Goal: Task Accomplishment & Management: Manage account settings

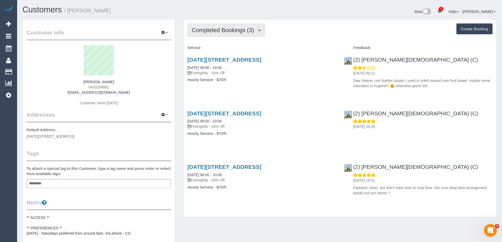
click at [240, 31] on span "Completed Bookings (3)" at bounding box center [224, 30] width 65 height 7
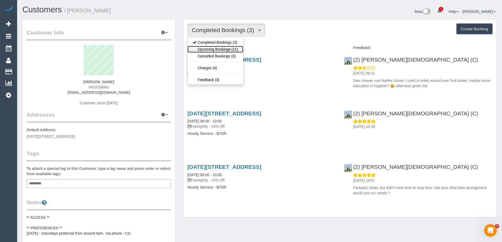
click at [241, 51] on link "Upcoming Bookings (11)" at bounding box center [216, 49] width 56 height 7
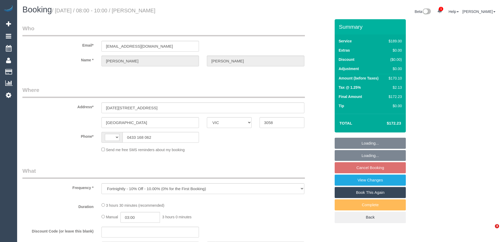
select select "VIC"
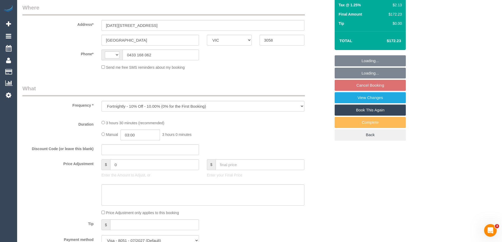
select select "string:AU"
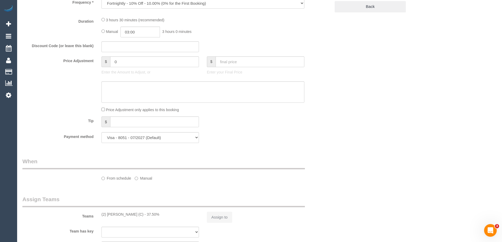
select select "object:544"
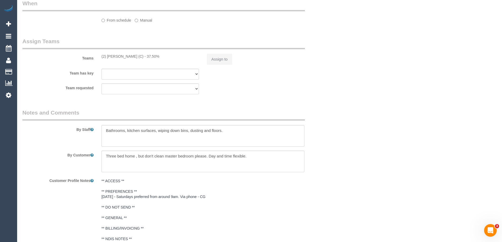
select select "number:30"
select select "number:17"
select select "number:19"
select select "number:22"
select select "number:34"
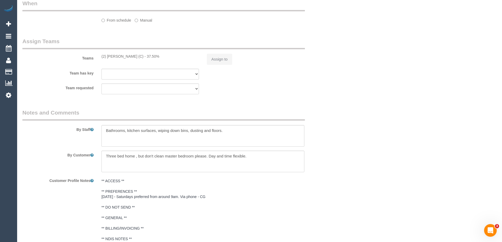
select select "number:11"
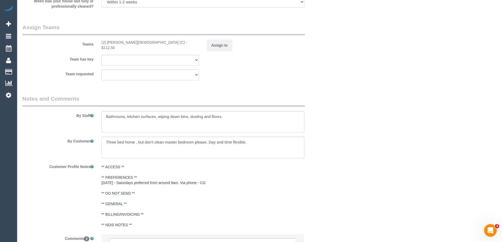
select select "spot2"
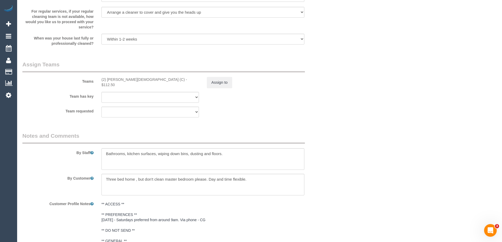
scroll to position [742, 0]
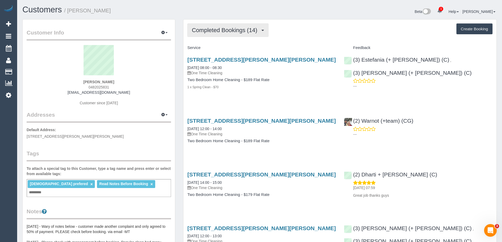
click at [219, 28] on span "Completed Bookings (14)" at bounding box center [226, 30] width 68 height 7
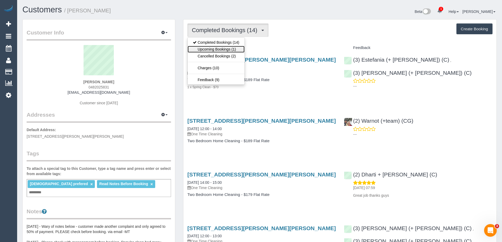
click at [223, 48] on link "Upcoming Bookings (1)" at bounding box center [216, 49] width 57 height 7
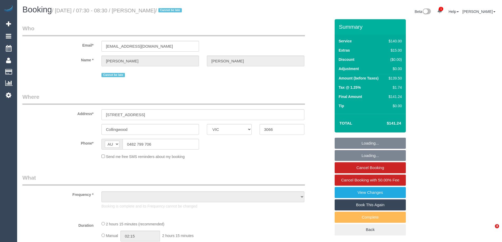
select select "VIC"
select select "string:stripe-pm_1Oupyj2GScqysDRV6dHDJmdG"
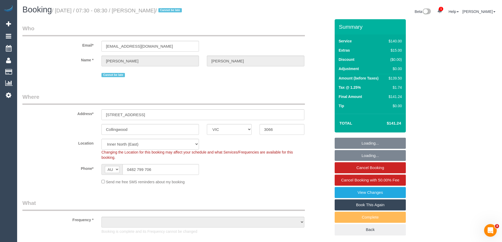
select select "object:557"
select select "number:28"
select select "number:14"
select select "number:19"
select select "number:22"
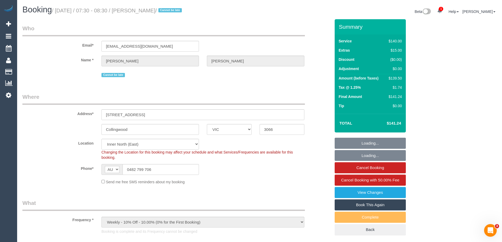
select select "number:34"
select select "number:11"
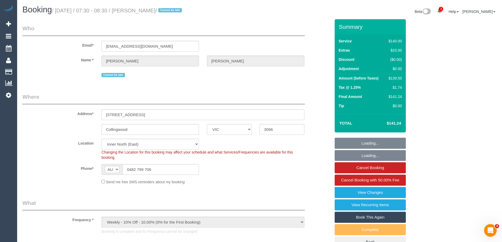
select select "object:1476"
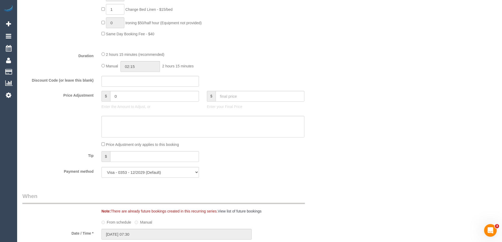
scroll to position [395, 0]
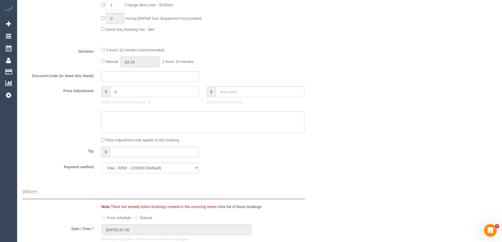
click at [123, 93] on input "0" at bounding box center [154, 91] width 89 height 11
type input "013.8"
click at [130, 124] on textarea at bounding box center [202, 122] width 203 height 22
type textarea "$"
type input "13.8"
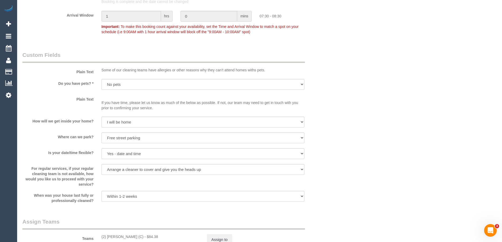
scroll to position [685, 0]
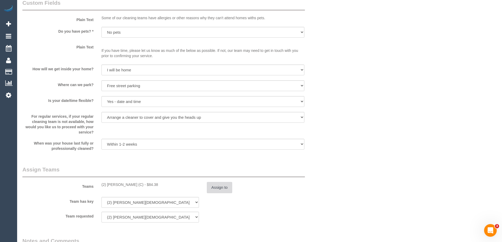
type textarea "$13.8 Parking VC"
click at [221, 187] on button "Assign to" at bounding box center [219, 187] width 25 height 11
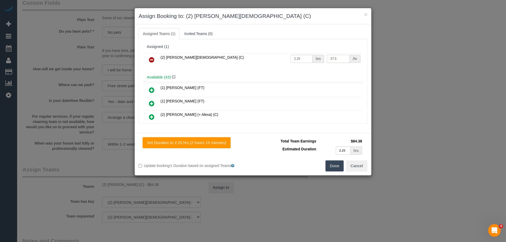
drag, startPoint x: 340, startPoint y: 60, endPoint x: 277, endPoint y: 55, distance: 63.7
click at [275, 57] on tr "(2) Raisul Islam (C) 2.25 hrs 37.5 /hr" at bounding box center [253, 59] width 218 height 13
click at [340, 55] on input "98.1" at bounding box center [338, 59] width 23 height 8
type input "98.18"
drag, startPoint x: 302, startPoint y: 55, endPoint x: 265, endPoint y: 55, distance: 36.6
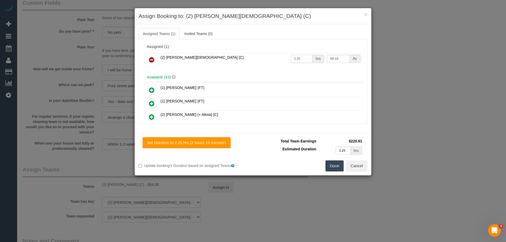
click at [265, 55] on tr "(2) Raisul Islam (C) 2.25 hrs 98.18 /hr" at bounding box center [253, 59] width 218 height 13
type input "1"
click at [343, 163] on button "Done" at bounding box center [334, 165] width 18 height 11
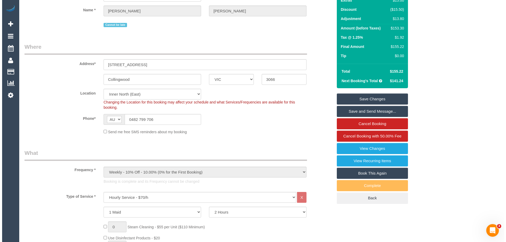
scroll to position [0, 0]
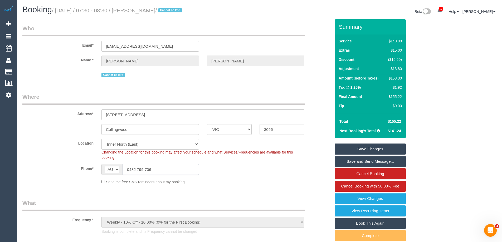
drag, startPoint x: 160, startPoint y: 168, endPoint x: 77, endPoint y: 165, distance: 83.5
click at [85, 165] on div "Phone* AF AL DZ AD AO AI AQ AG AR AM AW AU AT AZ BS BH BD BB BY BE BZ BJ BM BT …" at bounding box center [176, 169] width 316 height 11
click at [378, 147] on link "Save Changes" at bounding box center [370, 149] width 71 height 11
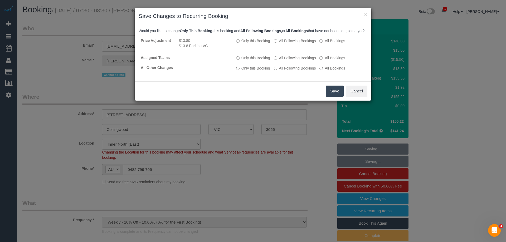
click at [334, 97] on button "Save" at bounding box center [335, 91] width 18 height 11
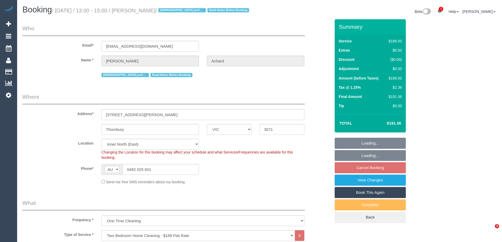
select select "VIC"
select select "number:30"
select select "number:17"
select select "number:19"
select select "number:22"
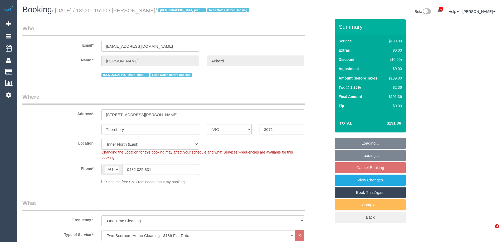
select select "number:13"
select select "object:1622"
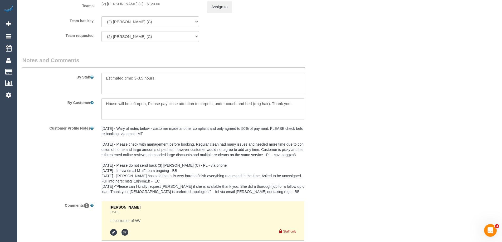
scroll to position [951, 0]
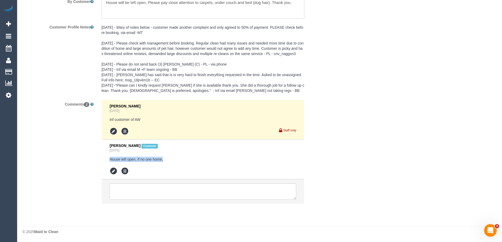
drag, startPoint x: 170, startPoint y: 161, endPoint x: 89, endPoint y: 161, distance: 80.9
click at [89, 161] on div "Comments 2 [PERSON_NAME] [DATE] inf customer of AW Staff only [PERSON_NAME] Cus…" at bounding box center [176, 154] width 316 height 109
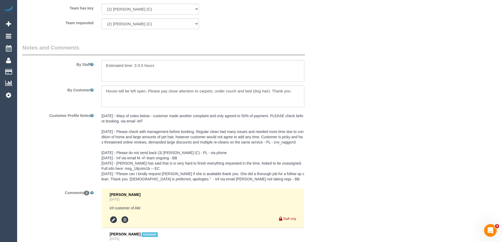
scroll to position [793, 0]
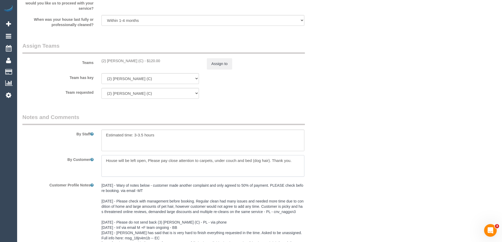
click at [300, 158] on textarea at bounding box center [202, 166] width 203 height 22
paste textarea "House left open, if no one home,"
click at [115, 166] on textarea at bounding box center [202, 166] width 203 height 22
type textarea "House will be left open, Please pay close attention to carpets, under couch and…"
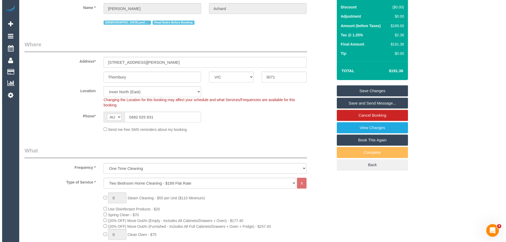
scroll to position [0, 0]
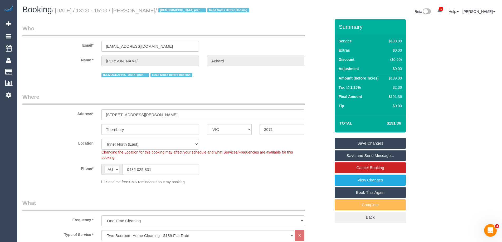
click at [386, 144] on link "Save Changes" at bounding box center [370, 143] width 71 height 11
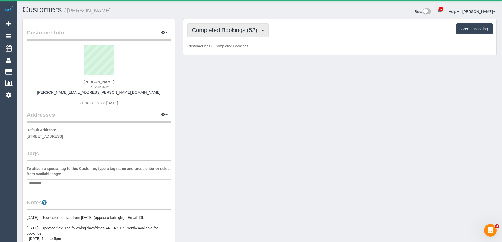
click at [236, 34] on button "Completed Bookings (52)" at bounding box center [227, 29] width 81 height 13
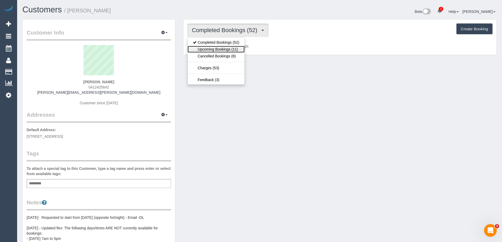
click at [234, 49] on link "Upcoming Bookings (11)" at bounding box center [216, 49] width 57 height 7
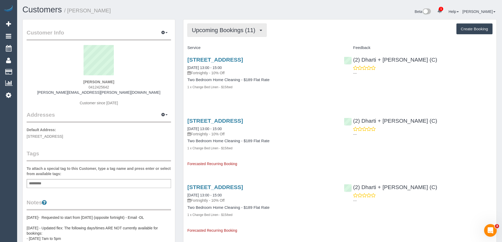
click at [237, 27] on span "Upcoming Bookings (11)" at bounding box center [225, 30] width 66 height 7
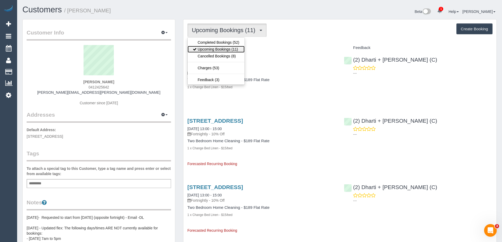
click at [234, 48] on link "Upcoming Bookings (11)" at bounding box center [216, 49] width 57 height 7
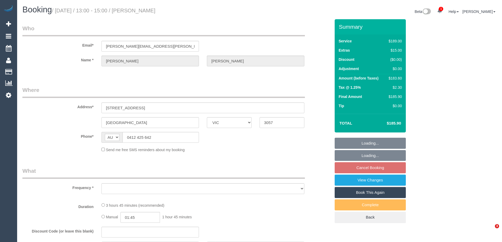
select select "VIC"
select select "string:stripe-pm_1MnJmE2GScqysDRVeGTmdaE6"
select select "number:28"
select select "number:14"
select select "number:20"
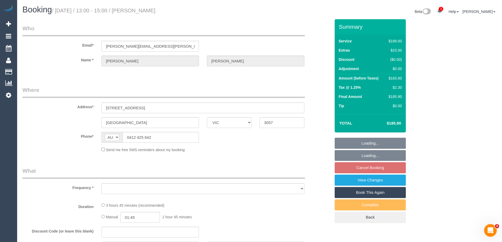
select select "number:36"
select select "number:35"
select select "number:12"
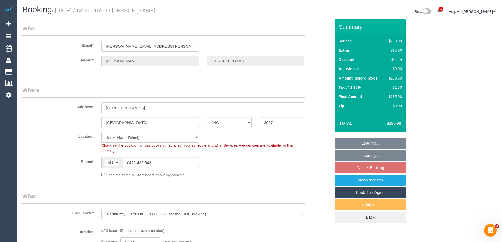
select select "object:704"
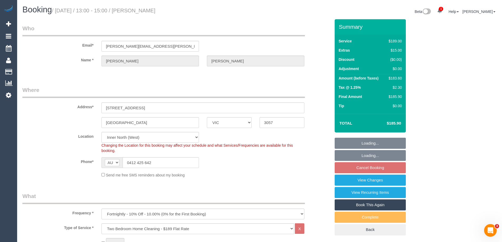
click at [373, 169] on link "Cancel Booking" at bounding box center [370, 167] width 71 height 11
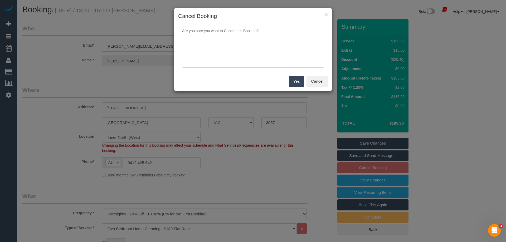
click at [256, 46] on textarea at bounding box center [253, 52] width 142 height 32
type textarea "Service not needed this week via email VC"
click at [291, 84] on button "Yes" at bounding box center [296, 81] width 15 height 11
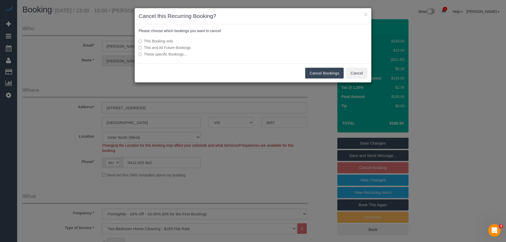
drag, startPoint x: 319, startPoint y: 71, endPoint x: 244, endPoint y: 76, distance: 75.0
click at [319, 71] on button "Cancel Bookings" at bounding box center [324, 73] width 39 height 11
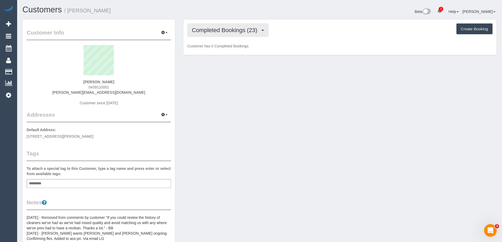
click at [241, 32] on span "Completed Bookings (23)" at bounding box center [226, 30] width 68 height 7
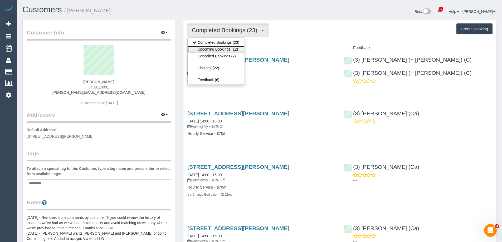
click at [242, 49] on link "Upcoming Bookings (12)" at bounding box center [216, 49] width 57 height 7
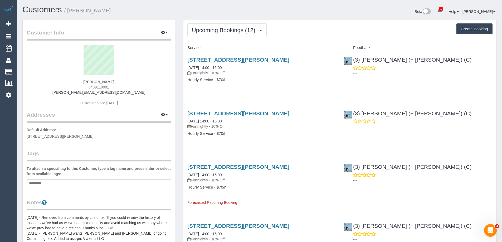
click at [446, 68] on div "---" at bounding box center [418, 70] width 149 height 11
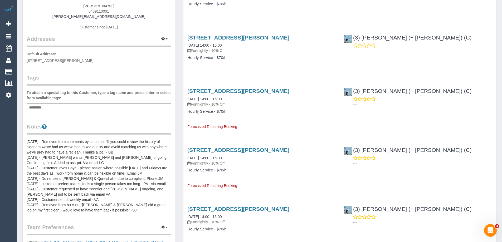
scroll to position [79, 0]
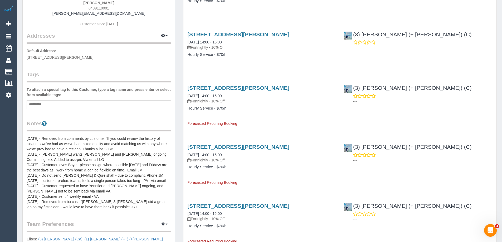
click at [86, 164] on pre "[DATE] - Removed from comments by customer "If you could review the history of …" at bounding box center [99, 173] width 144 height 74
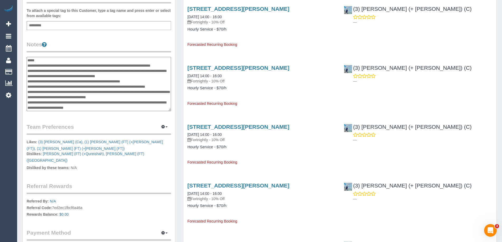
scroll to position [0, 0]
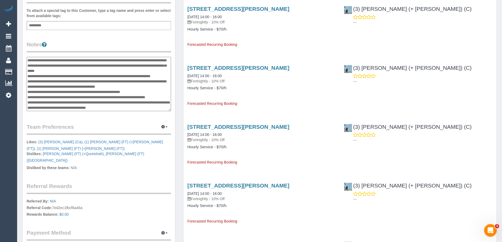
drag, startPoint x: 111, startPoint y: 108, endPoint x: 27, endPoint y: 61, distance: 95.8
click at [27, 61] on textarea "**********" at bounding box center [99, 84] width 144 height 54
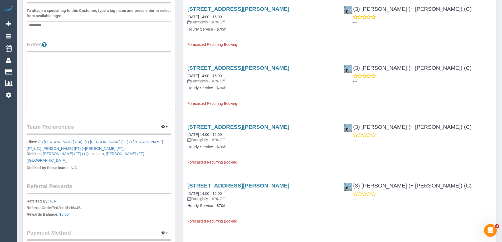
click at [95, 79] on textarea at bounding box center [99, 84] width 144 height 54
paste textarea "**********"
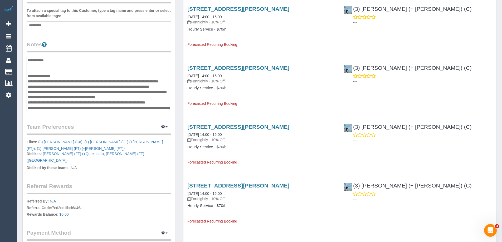
scroll to position [105, 0]
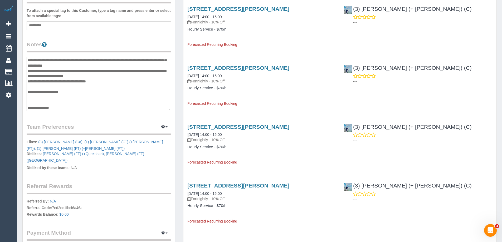
type textarea "**********"
click at [125, 36] on div "Customer Info Edit Contact Info Send Message Email Preferences Special Sales Ta…" at bounding box center [99, 71] width 152 height 421
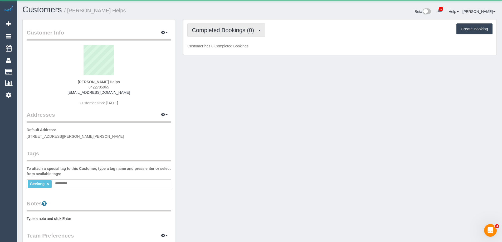
click at [238, 27] on span "Completed Bookings (0)" at bounding box center [224, 30] width 65 height 7
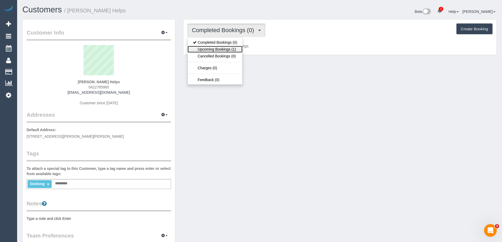
click at [234, 48] on link "Upcoming Bookings (1)" at bounding box center [215, 49] width 55 height 7
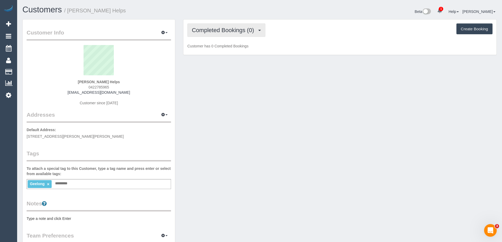
click at [242, 32] on span "Completed Bookings (0)" at bounding box center [224, 30] width 65 height 7
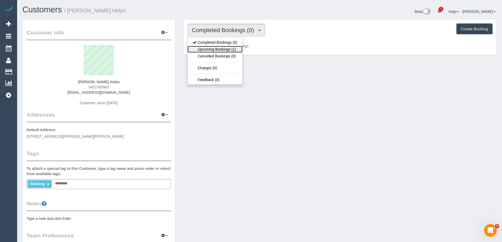
click at [240, 48] on link "Upcoming Bookings (1)" at bounding box center [215, 49] width 55 height 7
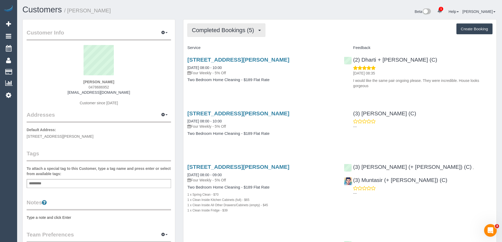
click at [246, 30] on span "Completed Bookings (5)" at bounding box center [224, 30] width 65 height 7
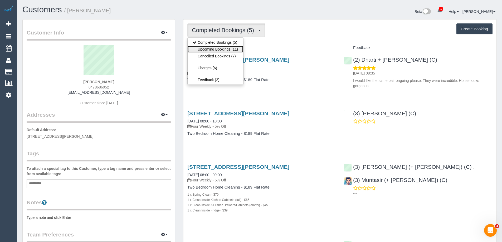
click at [231, 50] on link "Upcoming Bookings (11)" at bounding box center [216, 49] width 56 height 7
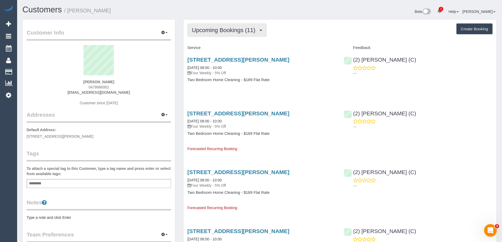
click at [240, 36] on button "Upcoming Bookings (11)" at bounding box center [226, 29] width 79 height 13
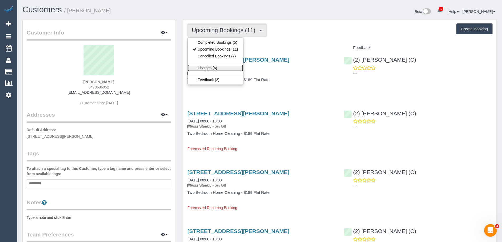
click at [227, 66] on link "Charges (6)" at bounding box center [216, 68] width 56 height 7
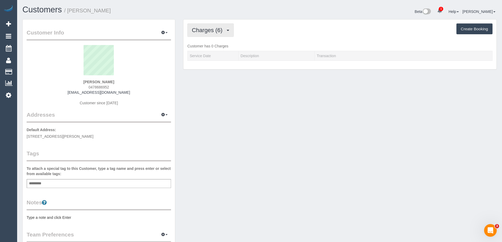
click at [229, 28] on button "Charges (6)" at bounding box center [210, 29] width 46 height 13
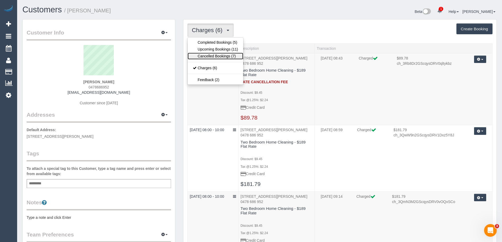
click at [225, 55] on link "Cancelled Bookings (7)" at bounding box center [216, 56] width 56 height 7
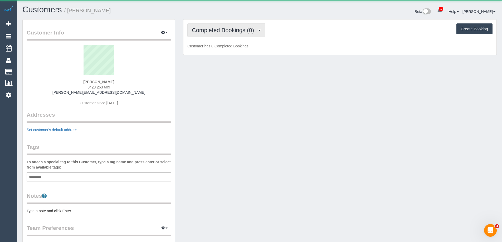
click at [257, 26] on button "Completed Bookings (0)" at bounding box center [226, 29] width 78 height 13
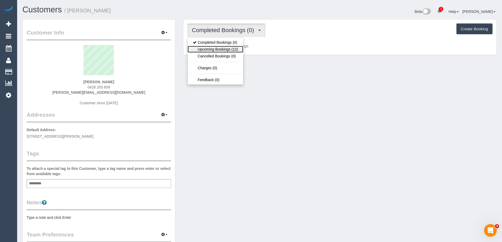
click at [234, 48] on link "Upcoming Bookings (12)" at bounding box center [216, 49] width 56 height 7
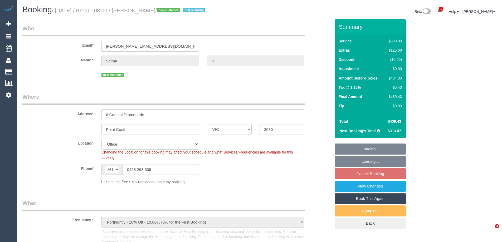
select select "VIC"
select select "object:631"
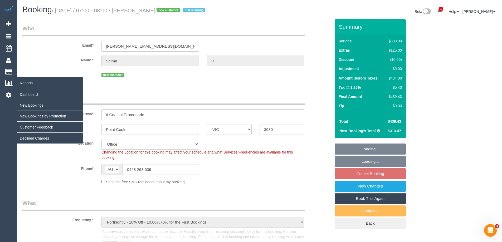
select select "number:30"
select select "number:14"
select select "number:19"
select select "number:22"
select select "number:34"
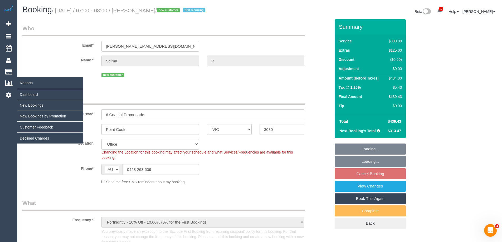
select select "number:12"
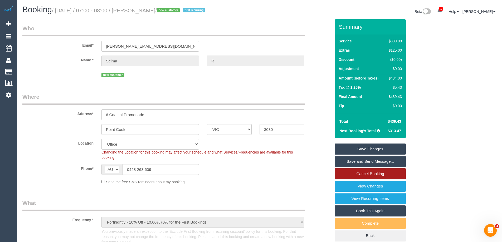
click at [381, 176] on link "Cancel Booking" at bounding box center [370, 173] width 71 height 11
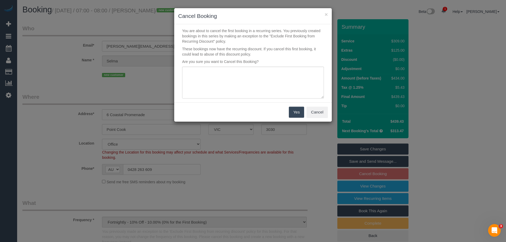
click at [240, 45] on div "You are about to cancel the first booking in a recurring series. You previously…" at bounding box center [253, 63] width 158 height 78
click at [244, 80] on textarea at bounding box center [253, 83] width 142 height 32
type textarea "Customer not ready for service. Will book when ready. via email VC"
click at [295, 113] on button "Yes" at bounding box center [296, 112] width 15 height 11
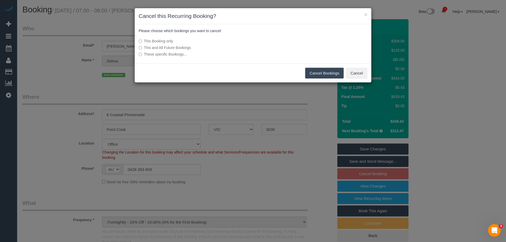
click at [176, 48] on label "This and All Future Bookings" at bounding box center [214, 47] width 150 height 5
click at [328, 72] on button "Cancel Bookings" at bounding box center [324, 73] width 39 height 11
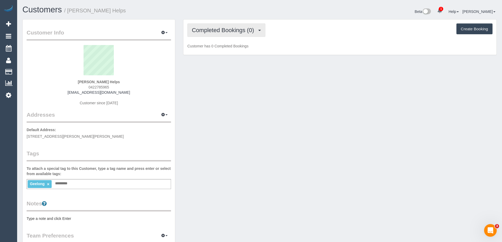
click at [249, 36] on button "Completed Bookings (0)" at bounding box center [226, 29] width 78 height 13
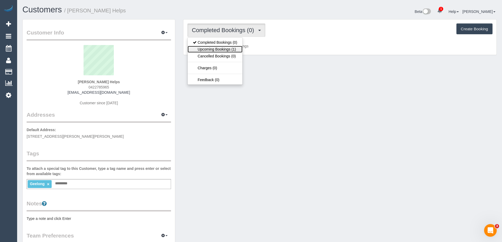
click at [236, 51] on link "Upcoming Bookings (1)" at bounding box center [215, 49] width 55 height 7
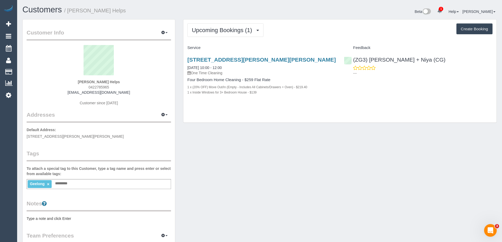
drag, startPoint x: 308, startPoint y: 60, endPoint x: 185, endPoint y: 60, distance: 122.8
click at [185, 60] on div "[STREET_ADDRESS][PERSON_NAME][PERSON_NAME] [DATE] 10:00 - 12:00 One Time Cleani…" at bounding box center [261, 78] width 156 height 53
copy link "[STREET_ADDRESS][PERSON_NAME][PERSON_NAME]"
click at [282, 113] on div "Upcoming Bookings (1) Completed Bookings (0) Upcoming Bookings (1) Cancelled Bo…" at bounding box center [339, 70] width 313 height 103
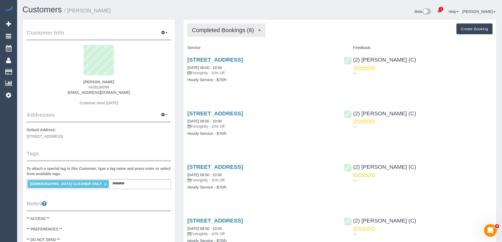
click at [213, 26] on button "Completed Bookings (6)" at bounding box center [226, 29] width 78 height 13
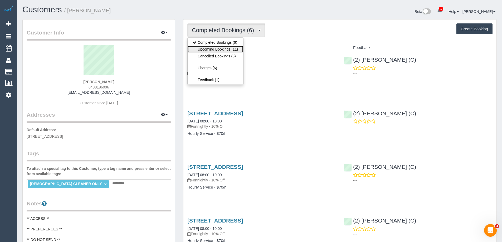
click at [213, 48] on link "Upcoming Bookings (11)" at bounding box center [216, 49] width 56 height 7
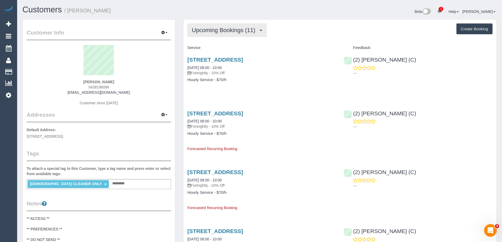
click at [241, 35] on button "Upcoming Bookings (11)" at bounding box center [226, 29] width 79 height 13
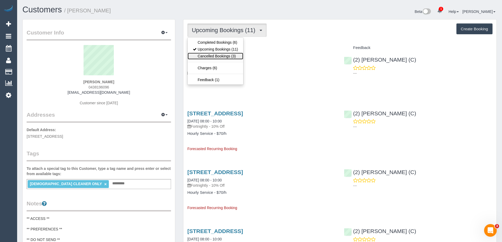
click at [234, 57] on link "Cancelled Bookings (3)" at bounding box center [216, 56] width 56 height 7
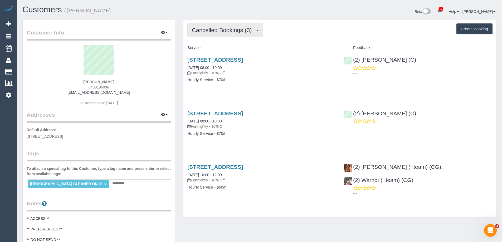
click at [233, 26] on button "Cancelled Bookings (3)" at bounding box center [225, 29] width 76 height 13
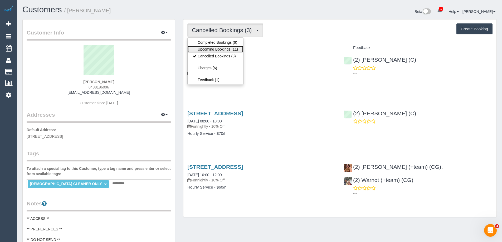
click at [229, 50] on link "Upcoming Bookings (11)" at bounding box center [216, 49] width 56 height 7
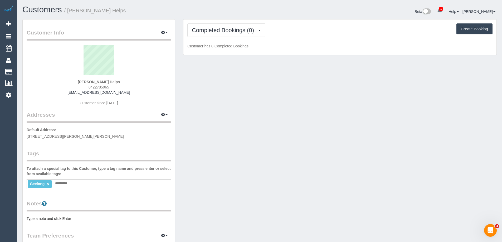
click at [233, 22] on div "Completed Bookings (0) Completed Bookings (0) Upcoming Bookings (1) Cancelled B…" at bounding box center [339, 37] width 313 height 36
click at [233, 28] on span "Completed Bookings (0)" at bounding box center [224, 30] width 65 height 7
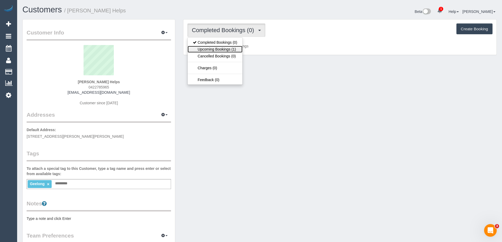
click at [231, 48] on link "Upcoming Bookings (1)" at bounding box center [215, 49] width 55 height 7
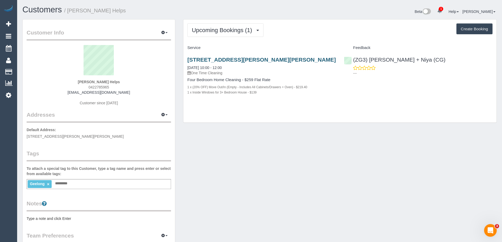
drag, startPoint x: 314, startPoint y: 61, endPoint x: 188, endPoint y: 60, distance: 126.7
click at [188, 60] on h3 "[STREET_ADDRESS][PERSON_NAME][PERSON_NAME]" at bounding box center [261, 60] width 149 height 6
copy link "[STREET_ADDRESS][PERSON_NAME][PERSON_NAME]"
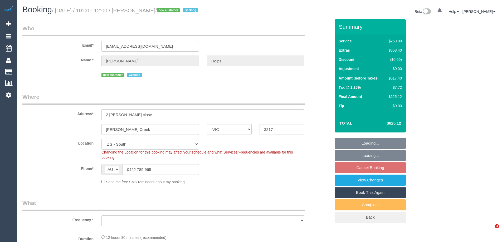
select select "VIC"
select select "object:719"
select select "number:28"
select select "number:14"
select select "number:18"
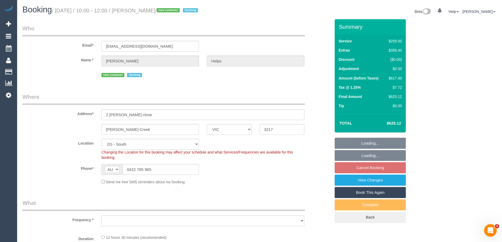
select select "number:24"
select select "number:26"
select select "object:782"
select select "spot4"
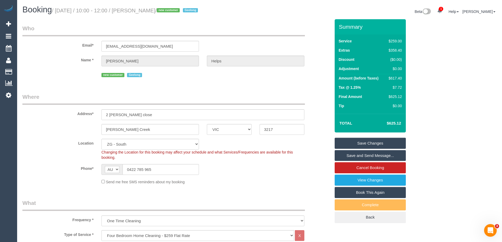
click at [284, 93] on legend "Where" at bounding box center [163, 99] width 282 height 12
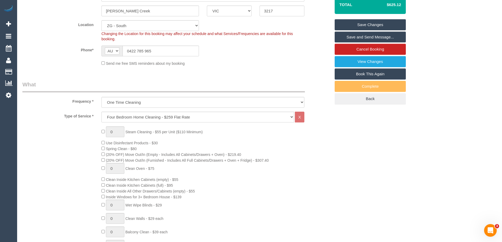
scroll to position [158, 0]
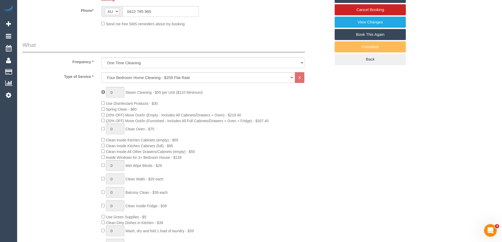
type input "1"
click at [118, 93] on input "1" at bounding box center [115, 92] width 18 height 11
select select "spot47"
type input "3"
select select "spot90"
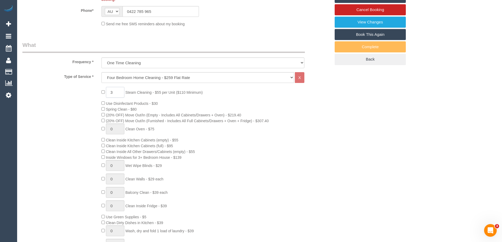
click at [113, 94] on input "3" at bounding box center [115, 92] width 18 height 11
type input "4"
click at [250, 168] on div "4 Steam Cleaning - $55 per Unit ($110 Minimum) Use Disinfectant Products - $30 …" at bounding box center [215, 179] width 237 height 185
select select "spot133"
drag, startPoint x: 329, startPoint y: 112, endPoint x: 307, endPoint y: 114, distance: 22.0
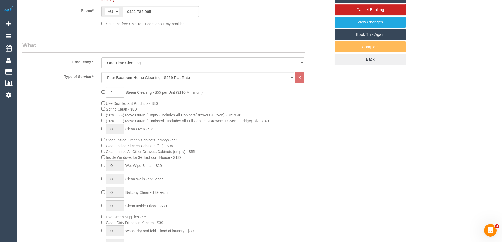
click at [329, 112] on div "4 Steam Cleaning - $55 per Unit ($110 Minimum) Use Disinfectant Products - $30 …" at bounding box center [215, 179] width 237 height 185
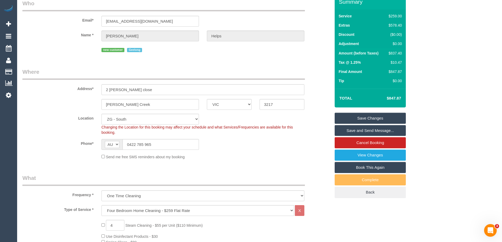
scroll to position [0, 0]
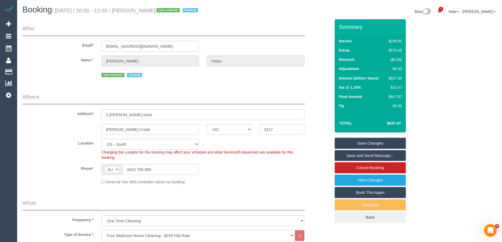
click at [314, 158] on div "Location [GEOGRAPHIC_DATA] (North) East (South) [GEOGRAPHIC_DATA] (East) [GEOGR…" at bounding box center [176, 149] width 316 height 21
click at [388, 180] on link "View Changes" at bounding box center [370, 180] width 71 height 11
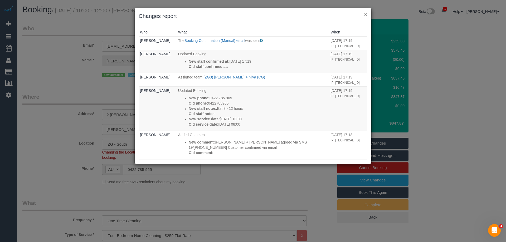
click at [366, 13] on button "×" at bounding box center [365, 15] width 3 height 6
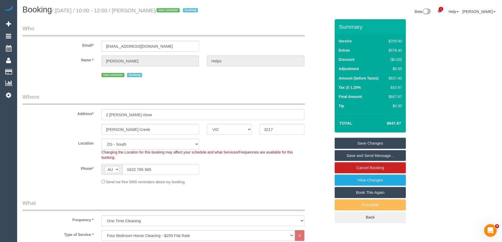
click at [365, 158] on link "Save and Send Message..." at bounding box center [370, 155] width 71 height 11
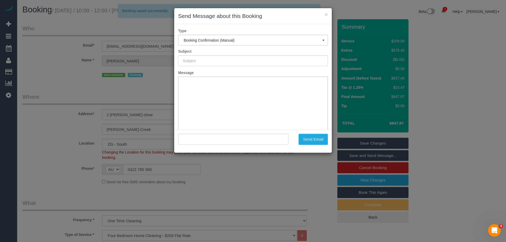
type input "Booking Confirmed"
type input ""Laura Helps" <laurarose3189@gmail.com>"
click at [205, 60] on input "Booking Confirmed" at bounding box center [253, 60] width 150 height 11
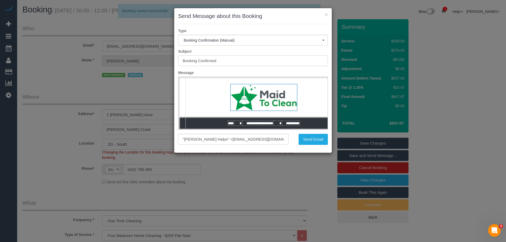
click at [205, 60] on input "Booking Confirmed" at bounding box center [253, 60] width 150 height 11
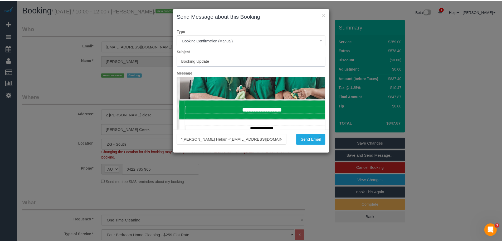
scroll to position [132, 0]
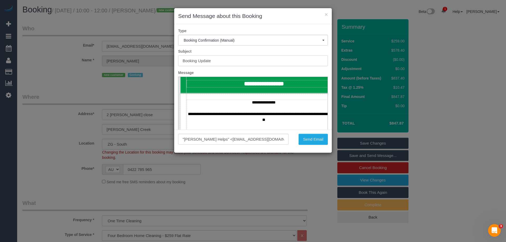
type input "Booking Update"
click at [282, 83] on td "**********" at bounding box center [264, 83] width 154 height 7
drag, startPoint x: 300, startPoint y: 83, endPoint x: 263, endPoint y: 83, distance: 36.4
click at [263, 83] on td "**********" at bounding box center [264, 83] width 154 height 7
drag, startPoint x: 280, startPoint y: 123, endPoint x: 268, endPoint y: 109, distance: 18.9
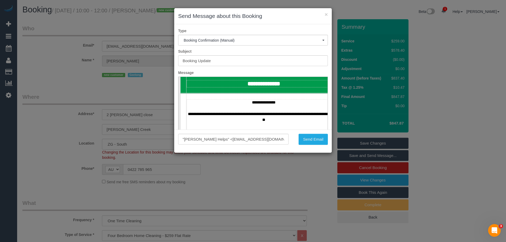
click at [263, 106] on p "**********" at bounding box center [264, 111] width 154 height 23
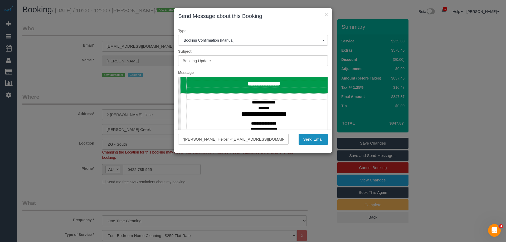
click at [315, 140] on button "Send Email" at bounding box center [312, 139] width 29 height 11
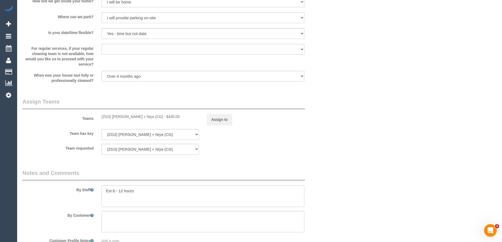
scroll to position [738, 0]
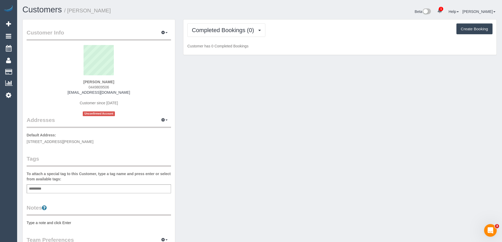
click at [66, 189] on div "Add a tag" at bounding box center [99, 188] width 144 height 9
click at [239, 24] on button "Completed Bookings (0)" at bounding box center [226, 29] width 78 height 13
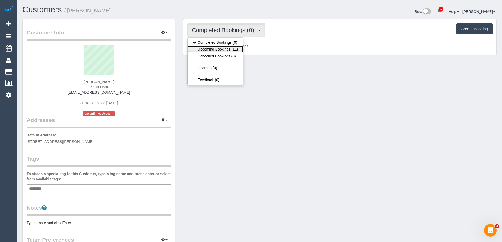
click at [239, 48] on link "Upcoming Bookings (11)" at bounding box center [216, 49] width 56 height 7
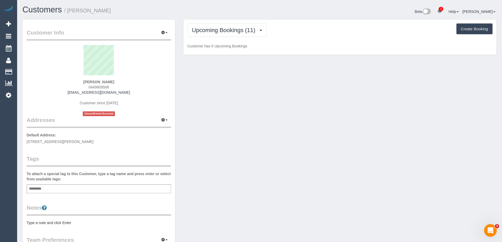
click at [62, 188] on div "Add a tag" at bounding box center [99, 188] width 144 height 9
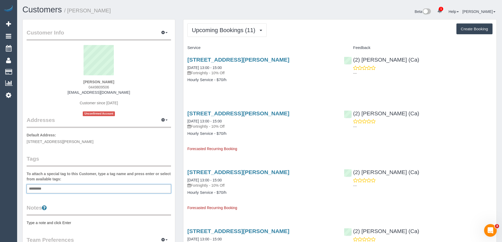
click at [73, 188] on div "Add a tag" at bounding box center [99, 188] width 144 height 9
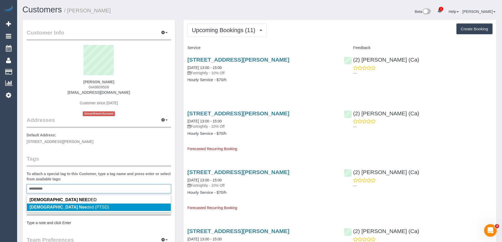
type input "**********"
click at [78, 208] on li "Female Nee ded (PTSD)" at bounding box center [99, 207] width 144 height 7
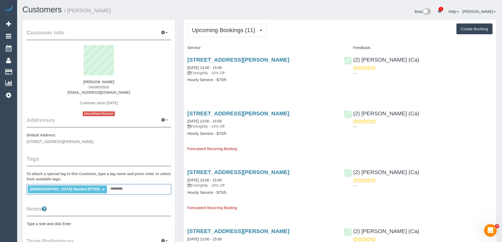
click at [108, 168] on div "Tags To attach a special tag to this Customer, type a tag name and press enter …" at bounding box center [99, 175] width 144 height 40
click at [102, 190] on link "×" at bounding box center [103, 189] width 2 height 4
click at [74, 189] on div "Add a tag" at bounding box center [99, 188] width 144 height 9
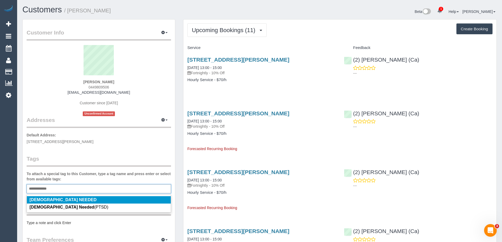
type input "**********"
click at [82, 164] on legend "Tags" at bounding box center [99, 161] width 144 height 12
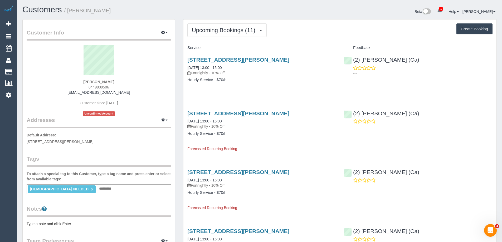
scroll to position [26, 0]
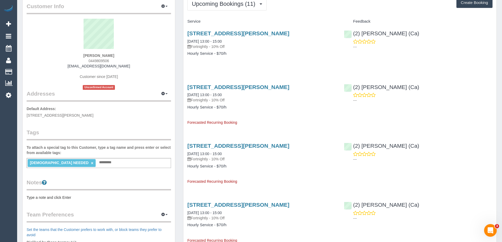
click at [37, 198] on pre "Type a note and click Enter" at bounding box center [99, 197] width 144 height 5
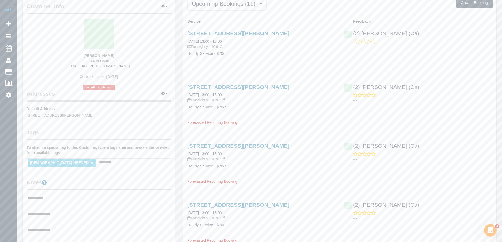
click at [44, 220] on textarea "**********" at bounding box center [99, 222] width 144 height 54
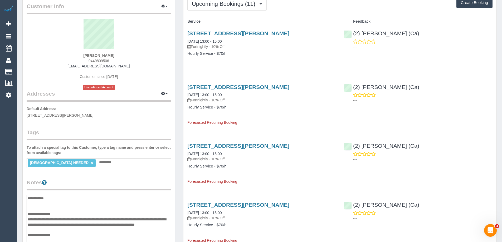
type textarea "**********"
click at [110, 180] on legend "Notes" at bounding box center [99, 185] width 144 height 12
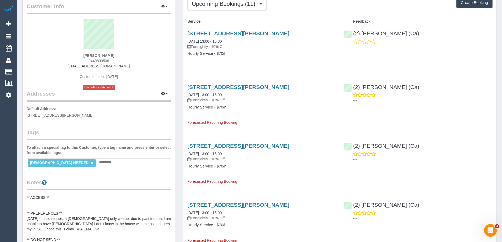
click at [59, 218] on pre "** ACCESS ** ** PREFERENCES ** 12/08/25 - I also request a female only cleaner …" at bounding box center [99, 242] width 144 height 95
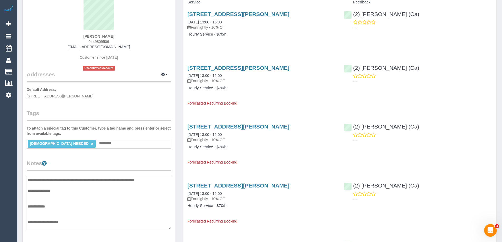
scroll to position [0, 0]
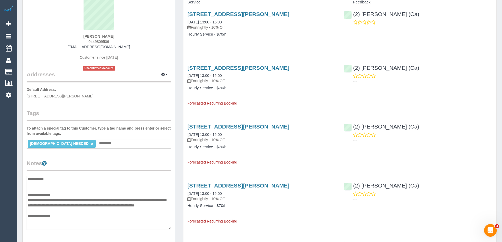
click at [62, 211] on textarea "**********" at bounding box center [99, 203] width 144 height 54
click at [38, 211] on textarea "**********" at bounding box center [99, 203] width 144 height 54
type textarea "**********"
click at [101, 163] on legend "Notes" at bounding box center [99, 165] width 144 height 12
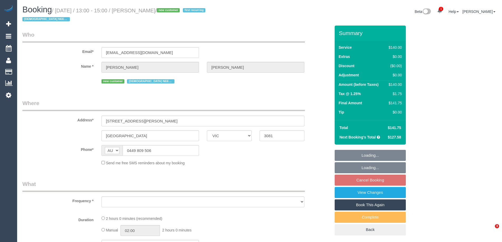
select select "VIC"
select select "string:stripe-pm_1RuBcv2GScqysDRVsAWtxc9p"
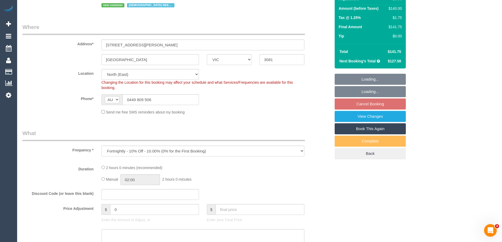
select select "object:893"
select select "number:27"
select select "number:14"
select select "number:21"
select select "number:22"
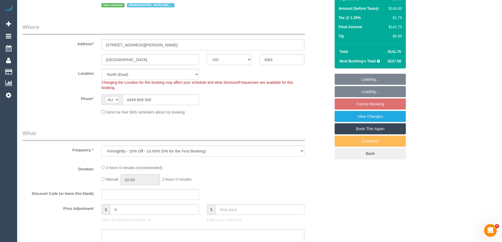
select select "number:34"
select select "number:26"
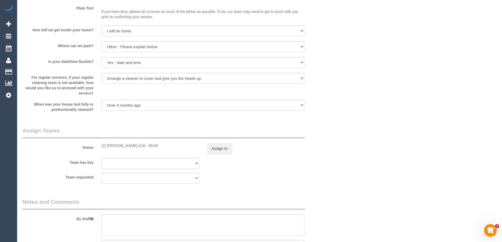
scroll to position [817, 0]
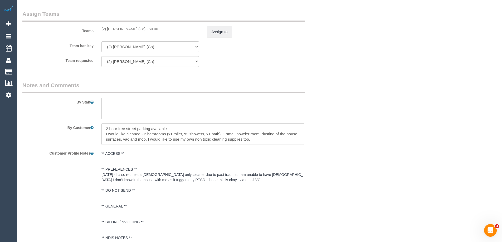
drag, startPoint x: 142, startPoint y: 22, endPoint x: 100, endPoint y: 22, distance: 41.9
click at [100, 26] on div "(2) [PERSON_NAME] (Ca) - $0.00" at bounding box center [149, 28] width 105 height 5
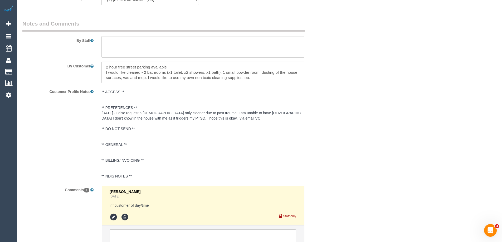
scroll to position [918, 0]
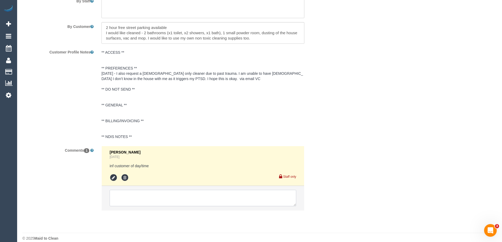
click at [163, 191] on textarea at bounding box center [203, 198] width 187 height 16
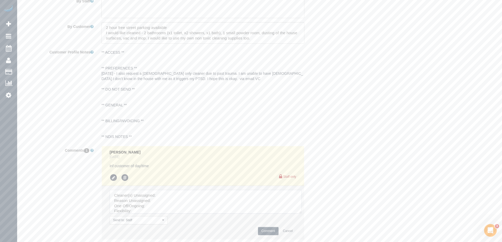
drag, startPoint x: 293, startPoint y: 199, endPoint x: 323, endPoint y: 223, distance: 38.6
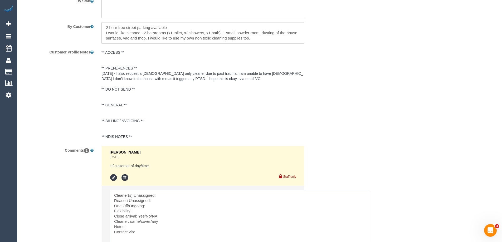
click at [181, 190] on textarea at bounding box center [240, 224] width 260 height 68
paste textarea "(2) [PERSON_NAME] (Ca)"
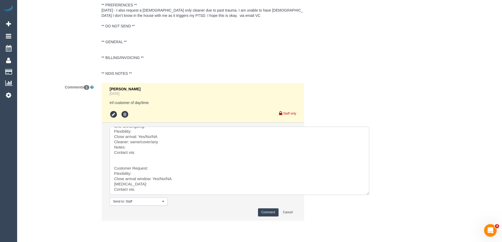
drag, startPoint x: 139, startPoint y: 231, endPoint x: 181, endPoint y: 252, distance: 46.5
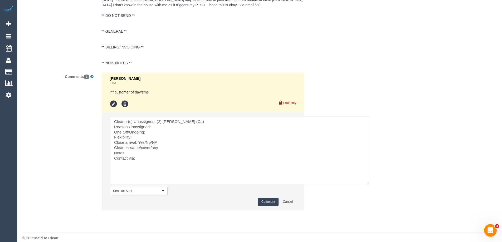
scroll to position [0, 0]
click at [156, 120] on textarea at bounding box center [240, 150] width 260 height 68
drag, startPoint x: 163, startPoint y: 138, endPoint x: 144, endPoint y: 134, distance: 19.5
click at [144, 134] on textarea at bounding box center [240, 150] width 260 height 68
drag, startPoint x: 159, startPoint y: 142, endPoint x: 130, endPoint y: 143, distance: 28.7
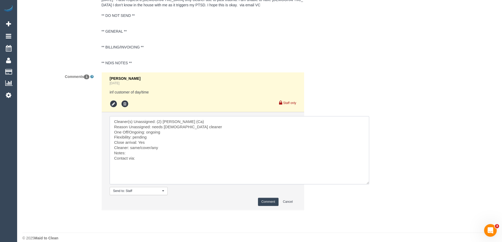
click at [130, 143] on textarea at bounding box center [240, 150] width 260 height 68
click at [146, 152] on textarea at bounding box center [240, 150] width 260 height 68
drag, startPoint x: 139, startPoint y: 146, endPoint x: 142, endPoint y: 147, distance: 2.9
click at [139, 146] on textarea at bounding box center [240, 150] width 260 height 68
paste textarea "cnv_q4tdc5r"
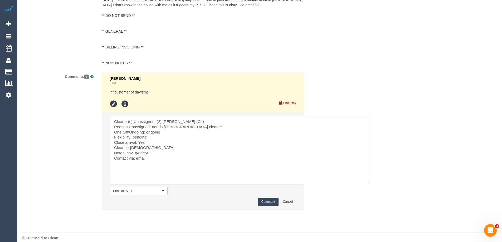
type textarea "Cleaner(s) Unassigned: (2) [PERSON_NAME] (Ca) Reason Unassigned: needs [DEMOGRA…"
click at [270, 198] on button "Comment" at bounding box center [268, 202] width 21 height 8
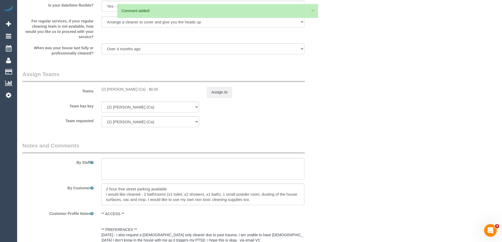
scroll to position [755, 0]
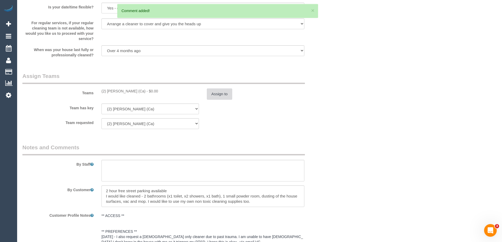
click at [224, 89] on button "Assign to" at bounding box center [219, 94] width 25 height 11
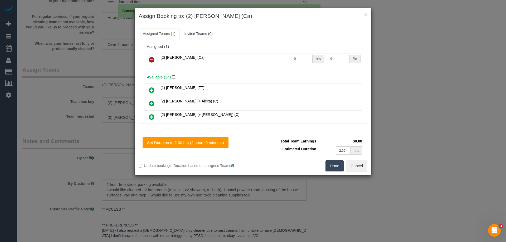
click at [152, 59] on icon at bounding box center [152, 60] width 6 height 6
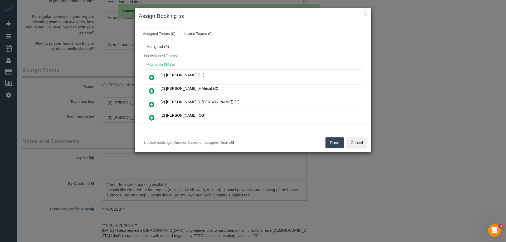
click at [339, 142] on button "Done" at bounding box center [334, 142] width 18 height 11
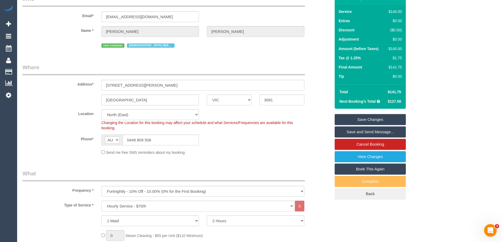
scroll to position [0, 0]
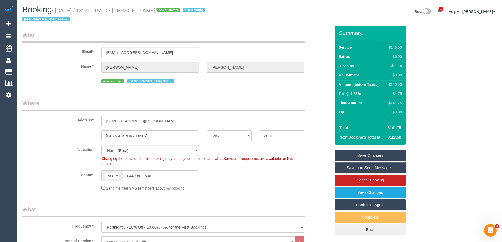
click at [376, 150] on link "Save Changes" at bounding box center [370, 155] width 71 height 11
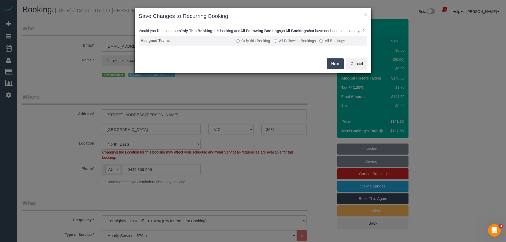
click at [297, 43] on label "All Following Bookings" at bounding box center [295, 40] width 42 height 5
click at [335, 69] on button "Save" at bounding box center [335, 63] width 18 height 11
